Goal: Information Seeking & Learning: Learn about a topic

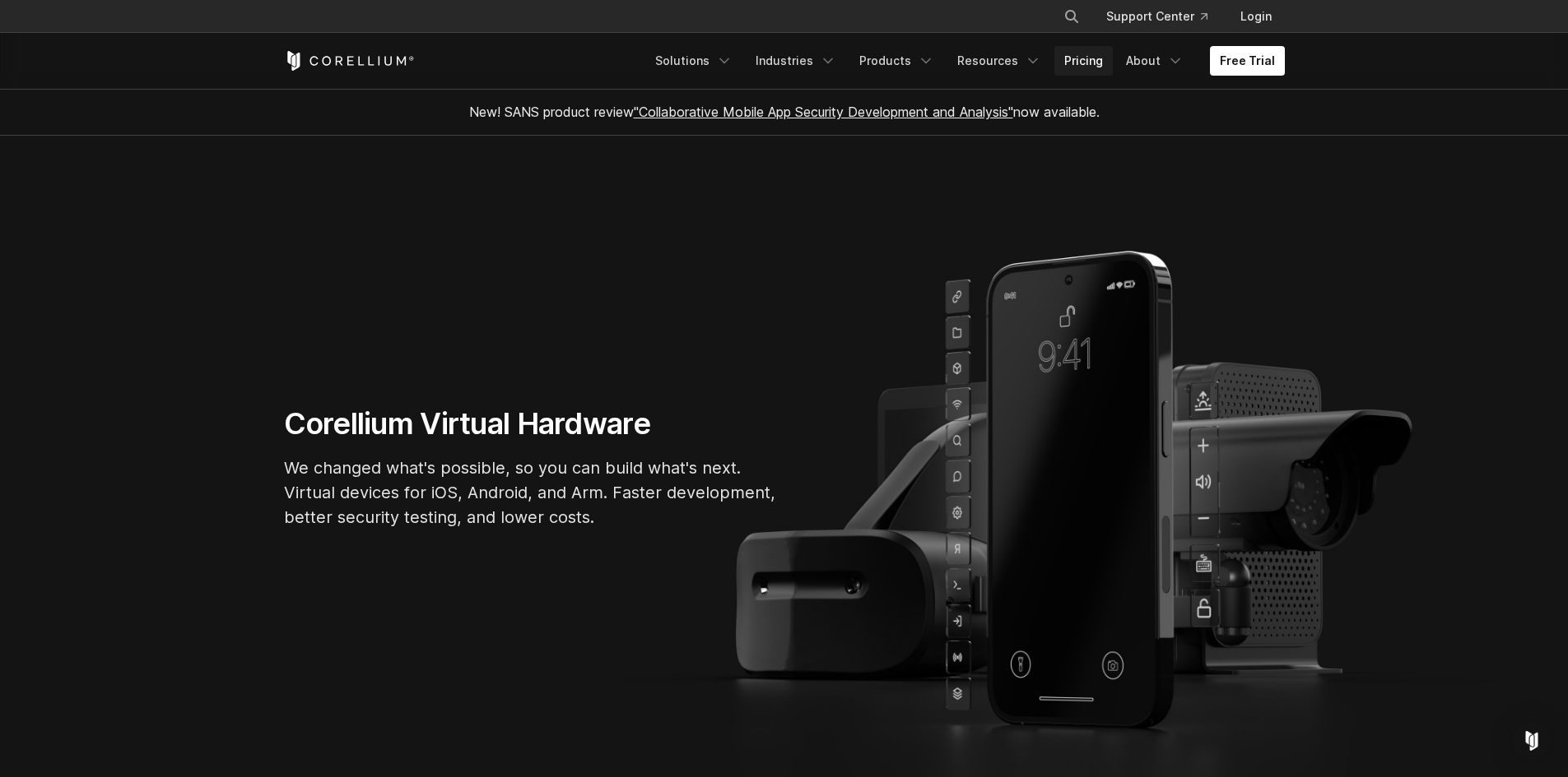
click at [1081, 59] on link "Pricing" at bounding box center [1083, 61] width 58 height 30
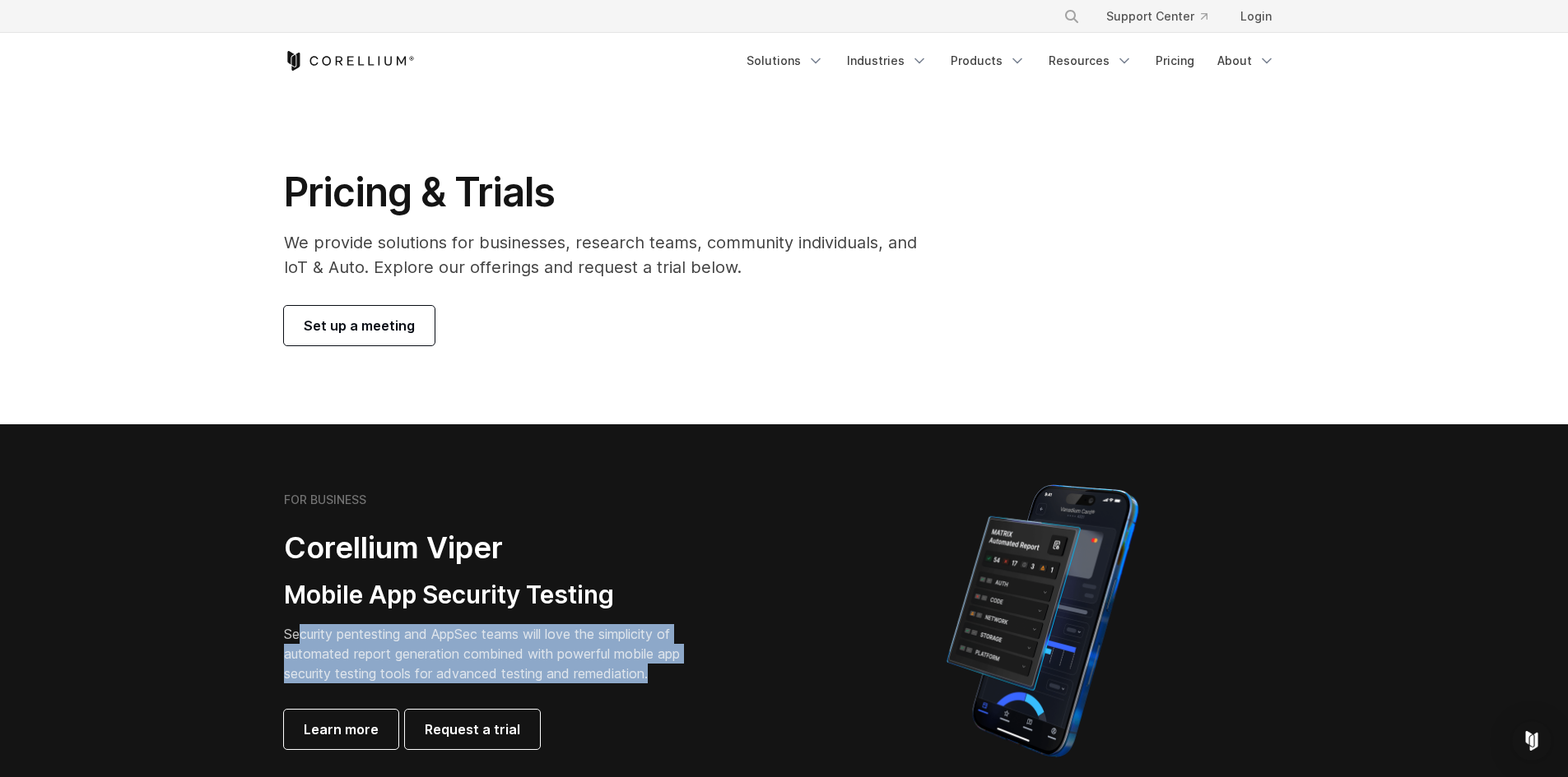
drag, startPoint x: 298, startPoint y: 639, endPoint x: 672, endPoint y: 675, distance: 375.7
click at [672, 675] on p "Security pentesting and AppSec teams will love the simplicity of automated repo…" at bounding box center [494, 654] width 421 height 59
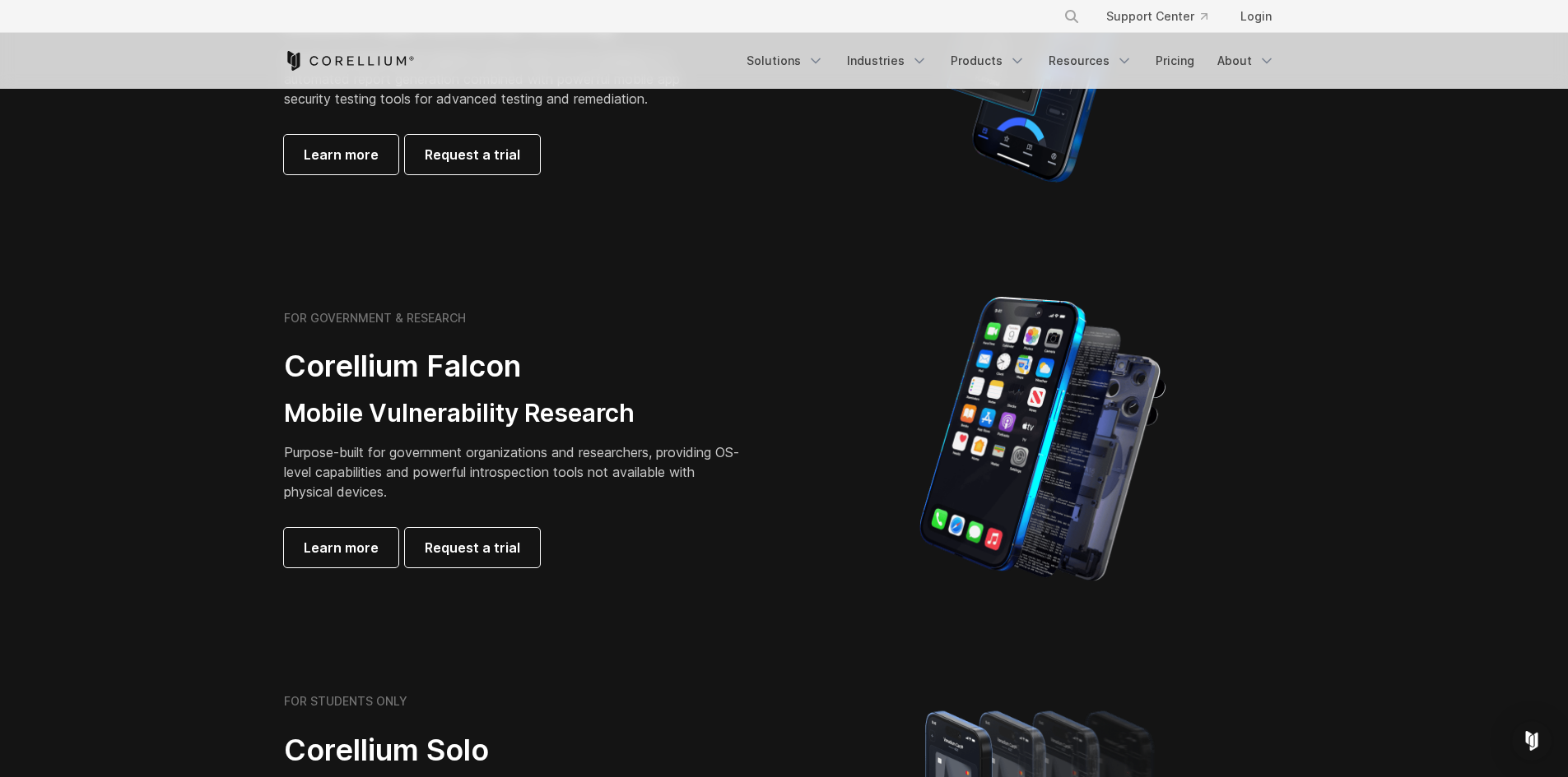
scroll to position [576, 0]
click at [571, 342] on div "FOR GOVERNMENT & RESEARCH Corellium Falcon Mobile Vulnerability Research Purpos…" at bounding box center [514, 438] width 461 height 257
